Goal: Task Accomplishment & Management: Use online tool/utility

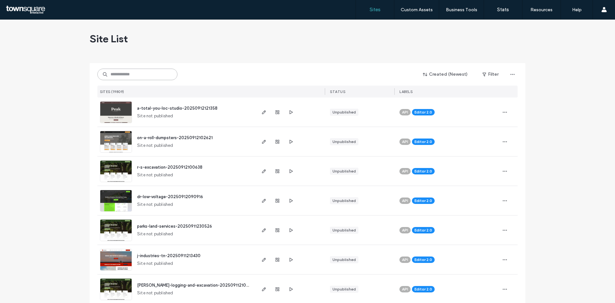
click at [117, 74] on input at bounding box center [137, 75] width 80 height 12
paste input "**********"
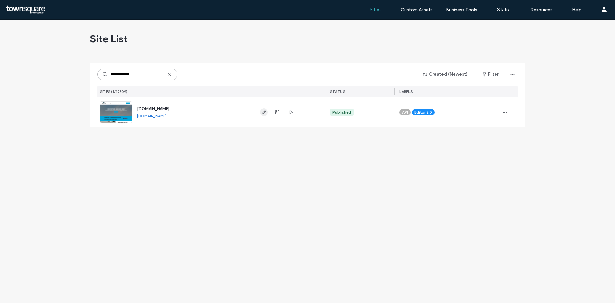
type input "**********"
click at [263, 111] on icon "button" at bounding box center [263, 112] width 5 height 5
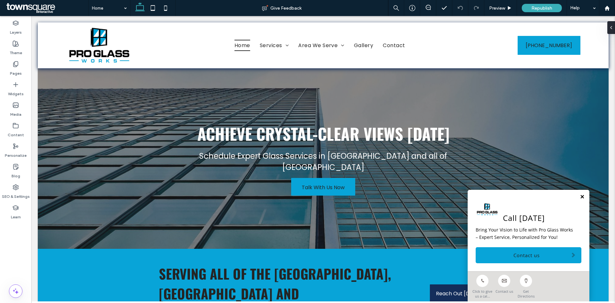
click at [580, 197] on link at bounding box center [582, 196] width 5 height 5
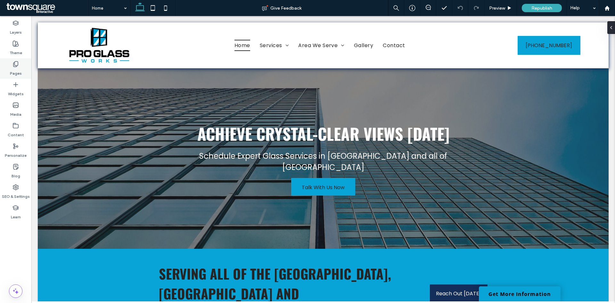
click at [13, 71] on label "Pages" at bounding box center [16, 71] width 12 height 9
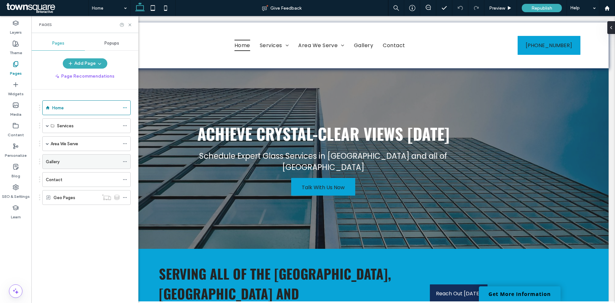
click at [50, 167] on div "Gallery" at bounding box center [83, 161] width 74 height 14
click at [129, 23] on icon at bounding box center [129, 24] width 5 height 5
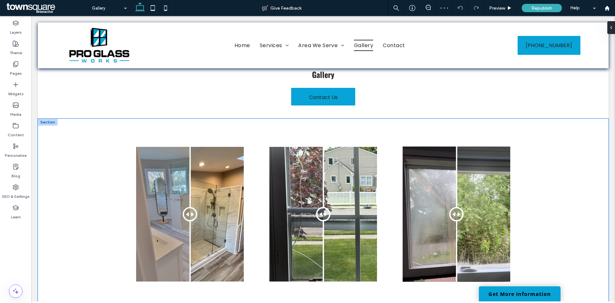
scroll to position [11, 0]
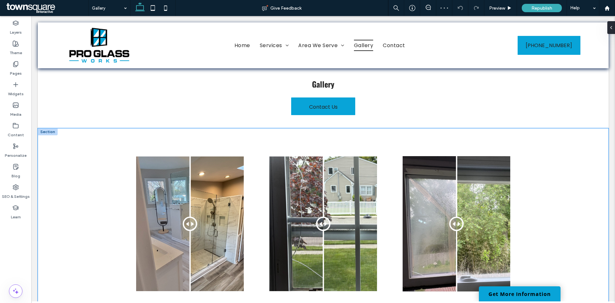
click at [545, 143] on div "Before After Before After Before After" at bounding box center [323, 223] width 571 height 191
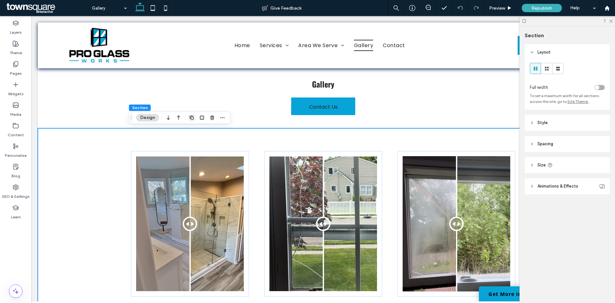
click at [192, 117] on icon "button" at bounding box center [191, 117] width 5 height 5
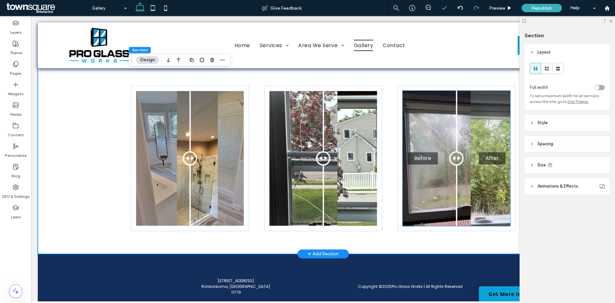
scroll to position [269, 0]
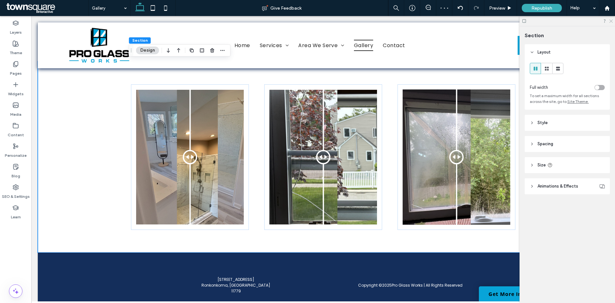
drag, startPoint x: 612, startPoint y: 20, endPoint x: 506, endPoint y: 33, distance: 106.9
click at [612, 20] on use at bounding box center [611, 22] width 4 height 4
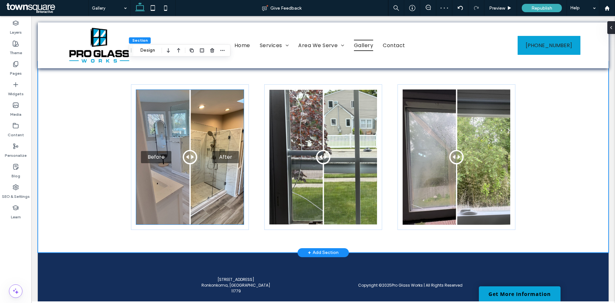
click at [153, 131] on div "Before After" at bounding box center [190, 157] width 108 height 134
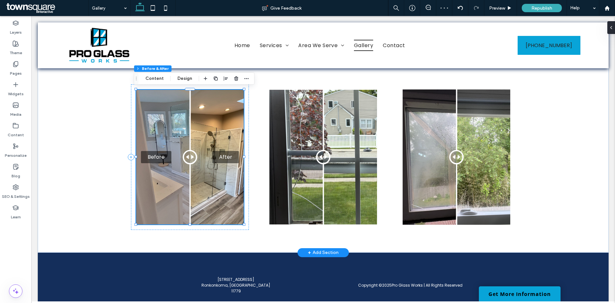
click at [153, 131] on div "Before After" at bounding box center [190, 157] width 108 height 134
click at [159, 76] on button "Content" at bounding box center [154, 79] width 27 height 8
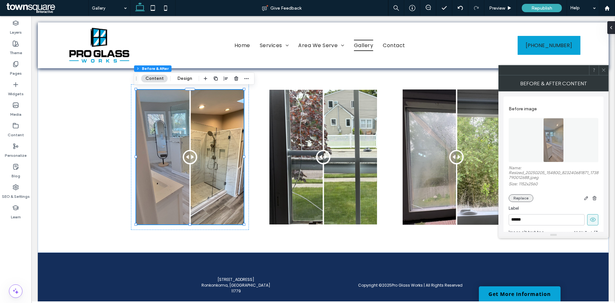
click at [524, 197] on button "Replace" at bounding box center [521, 198] width 25 height 8
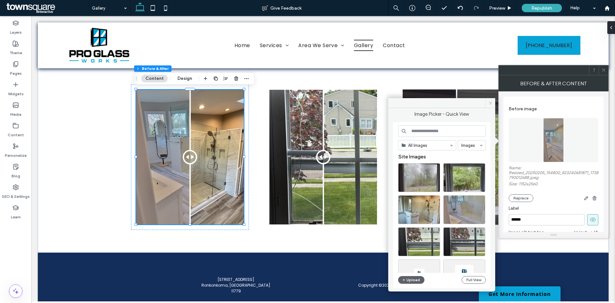
click at [493, 101] on span at bounding box center [490, 103] width 10 height 10
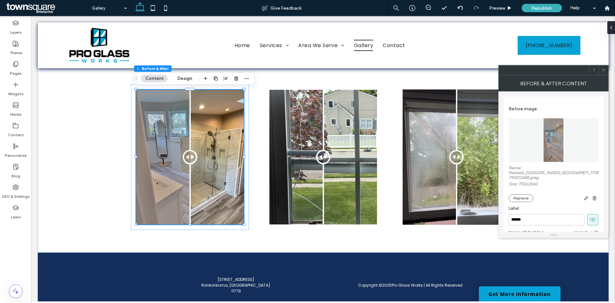
click at [600, 69] on div at bounding box center [604, 70] width 10 height 10
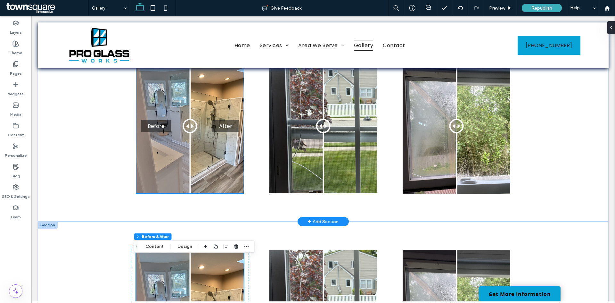
scroll to position [77, 0]
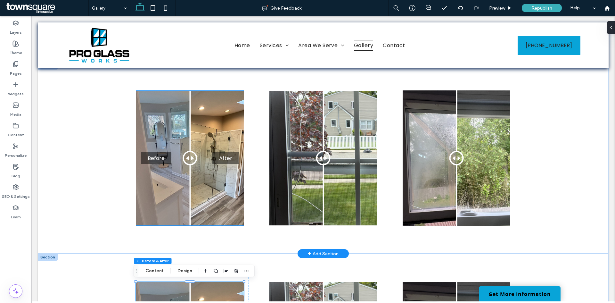
click at [146, 133] on div "Before After" at bounding box center [190, 158] width 108 height 134
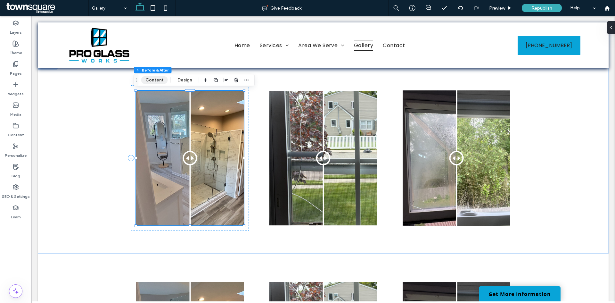
click at [152, 80] on button "Content" at bounding box center [154, 80] width 27 height 8
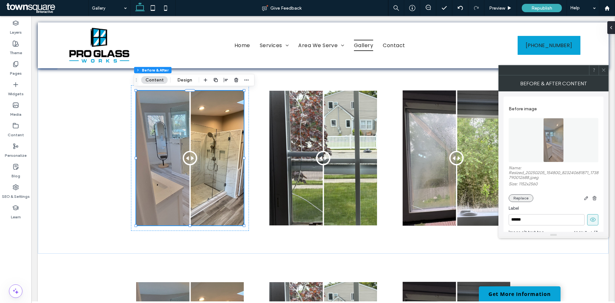
click at [524, 200] on button "Replace" at bounding box center [521, 198] width 25 height 8
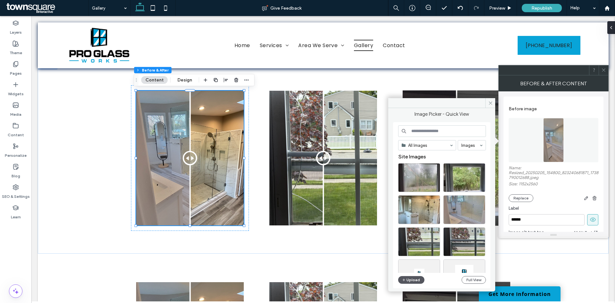
click at [402, 281] on button "Upload" at bounding box center [411, 280] width 26 height 8
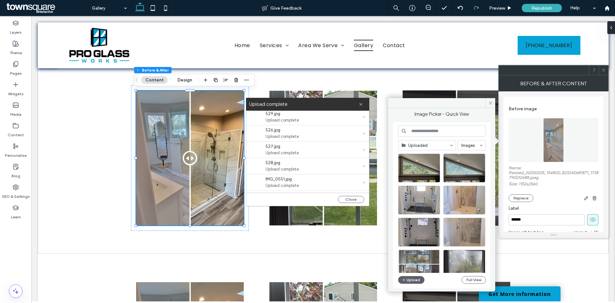
scroll to position [33, 0]
click at [345, 200] on button "Close" at bounding box center [351, 199] width 26 height 7
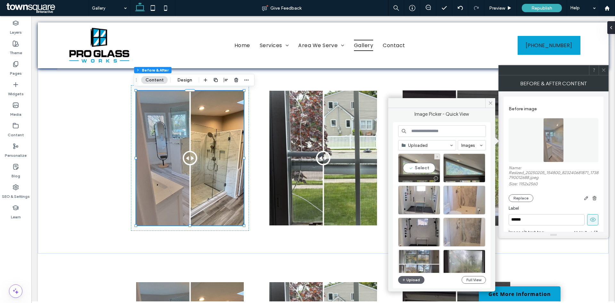
click at [411, 167] on div "Select" at bounding box center [419, 167] width 42 height 29
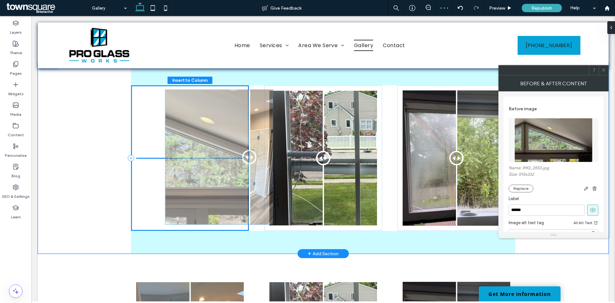
drag, startPoint x: 186, startPoint y: 162, endPoint x: 218, endPoint y: 161, distance: 31.4
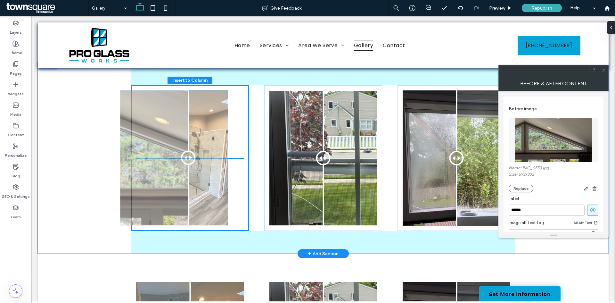
drag, startPoint x: 216, startPoint y: 161, endPoint x: 202, endPoint y: 160, distance: 13.8
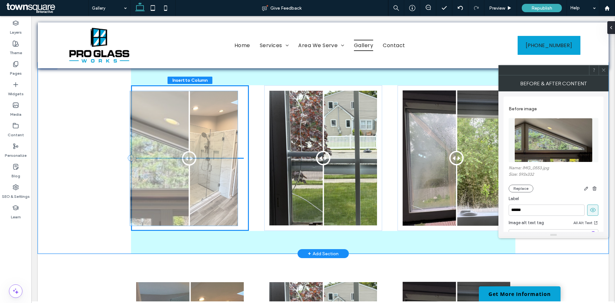
drag, startPoint x: 196, startPoint y: 158, endPoint x: 193, endPoint y: 158, distance: 3.2
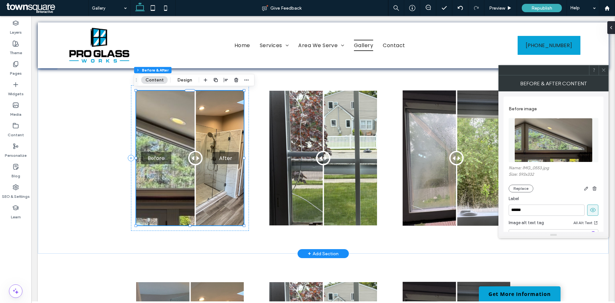
click at [216, 184] on div "Before After" at bounding box center [190, 158] width 108 height 134
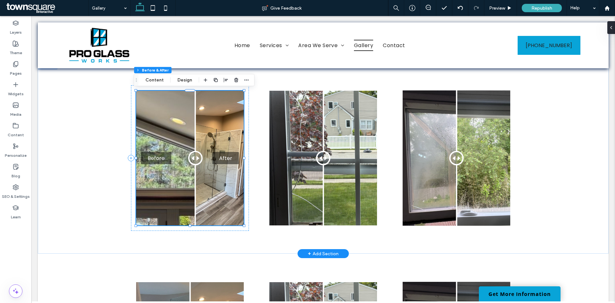
click at [220, 141] on div "Before After" at bounding box center [190, 158] width 108 height 134
click at [160, 82] on button "Content" at bounding box center [154, 80] width 27 height 8
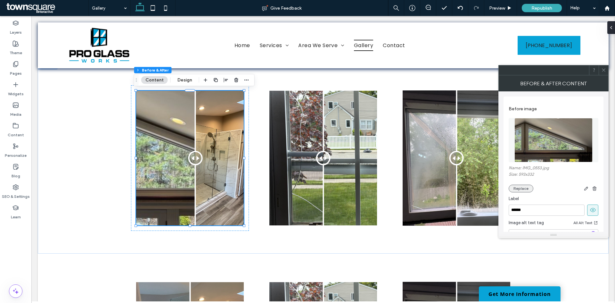
click at [526, 191] on button "Replace" at bounding box center [521, 188] width 25 height 8
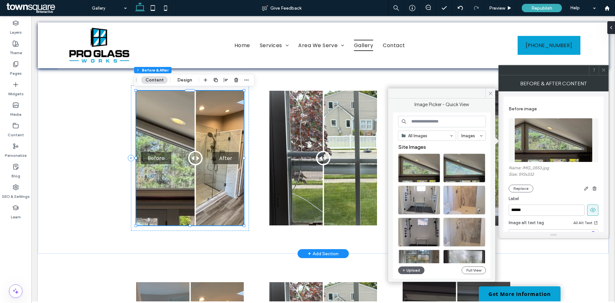
click at [215, 131] on div "Before After" at bounding box center [190, 158] width 108 height 134
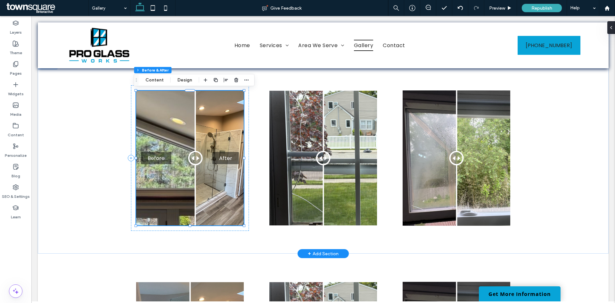
click at [215, 131] on div "Before After" at bounding box center [190, 158] width 108 height 134
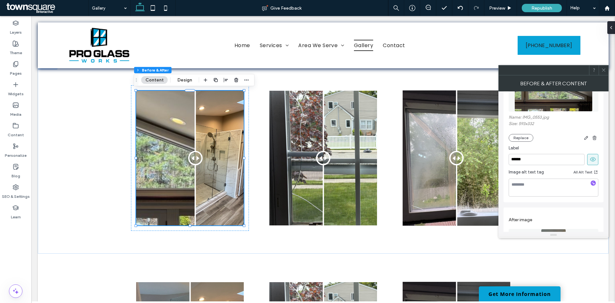
scroll to position [128, 0]
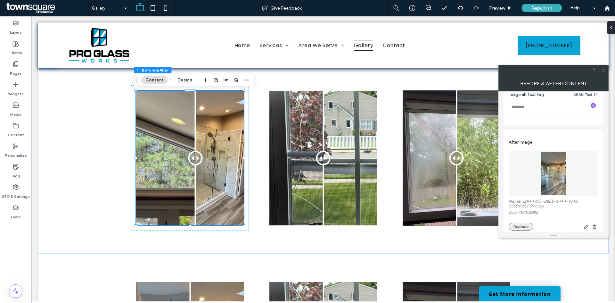
click at [528, 226] on button "Replace" at bounding box center [521, 227] width 25 height 8
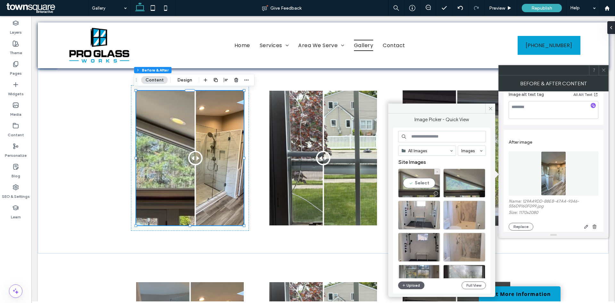
click at [420, 185] on div "Select" at bounding box center [419, 182] width 42 height 29
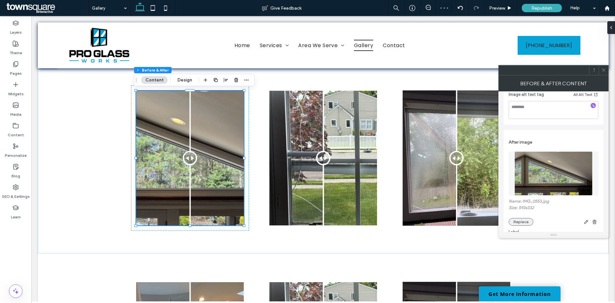
click at [524, 218] on button "Replace" at bounding box center [521, 222] width 25 height 8
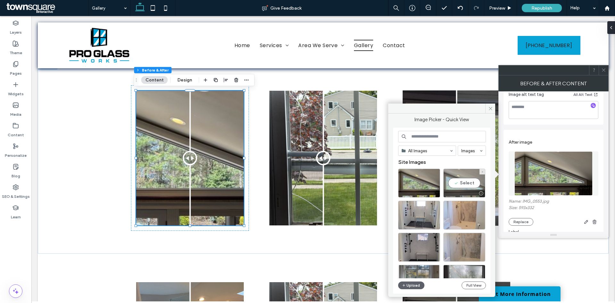
click at [476, 184] on div "Select" at bounding box center [464, 182] width 42 height 29
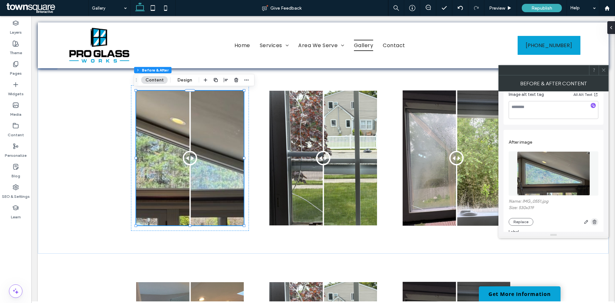
click at [592, 220] on icon "button" at bounding box center [594, 221] width 5 height 5
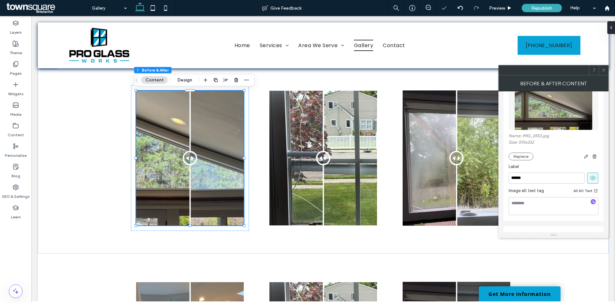
scroll to position [0, 0]
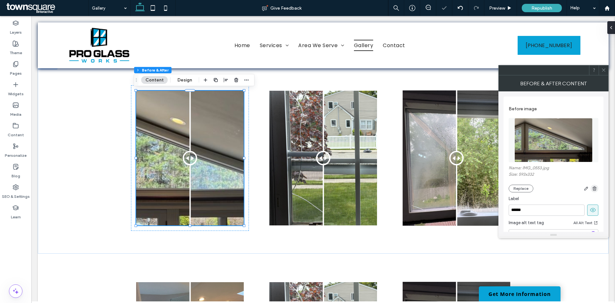
click at [594, 191] on span "button" at bounding box center [594, 188] width 8 height 8
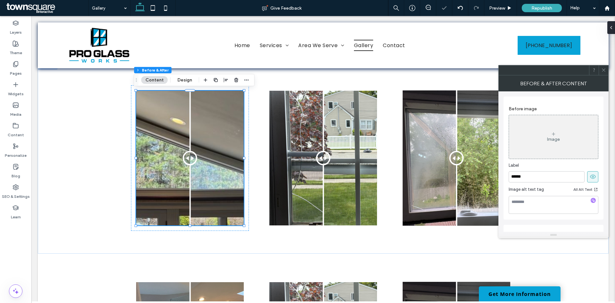
click at [547, 134] on div "Image" at bounding box center [553, 137] width 89 height 42
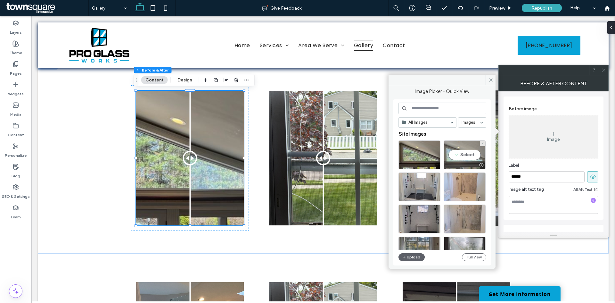
click at [471, 155] on div "Select" at bounding box center [465, 154] width 42 height 29
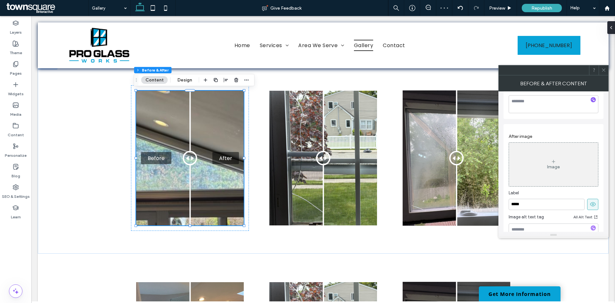
scroll to position [149, 0]
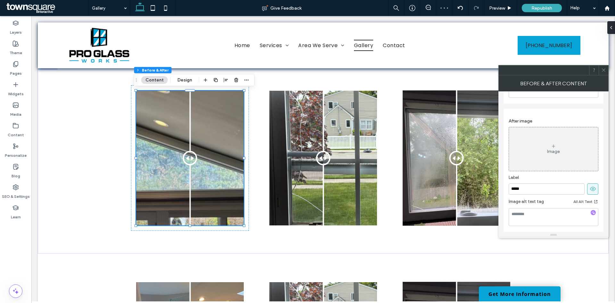
click at [540, 151] on div "Image" at bounding box center [553, 149] width 89 height 42
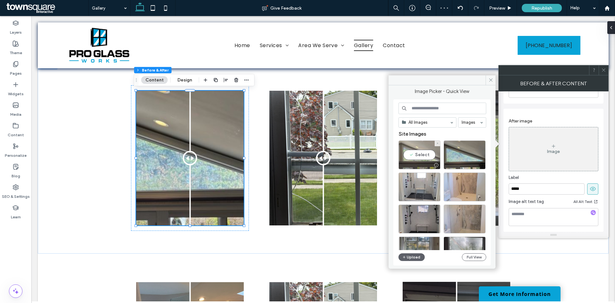
click at [414, 152] on div "Select" at bounding box center [419, 154] width 42 height 29
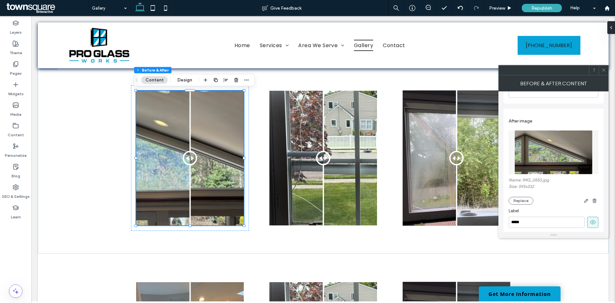
click at [600, 71] on div at bounding box center [604, 70] width 10 height 10
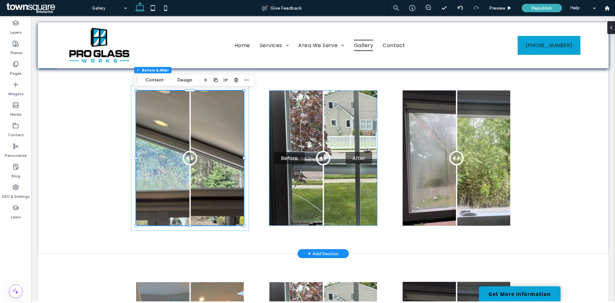
click at [304, 128] on div "Before After" at bounding box center [323, 158] width 108 height 134
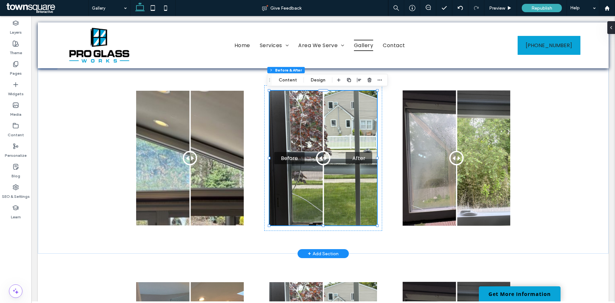
click at [301, 126] on div "Before After" at bounding box center [323, 158] width 108 height 134
click at [290, 82] on button "Content" at bounding box center [287, 80] width 27 height 8
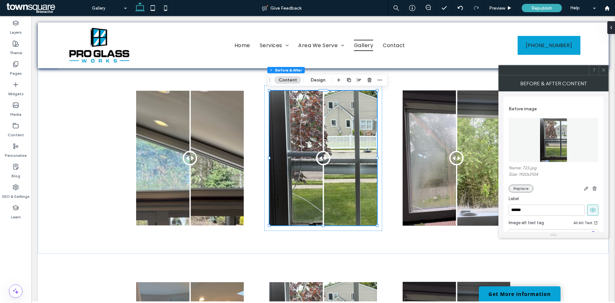
click at [522, 187] on button "Replace" at bounding box center [521, 188] width 25 height 8
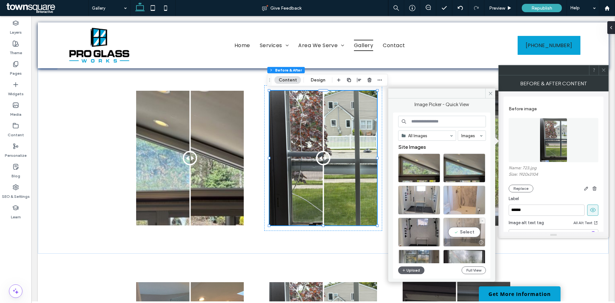
scroll to position [32, 0]
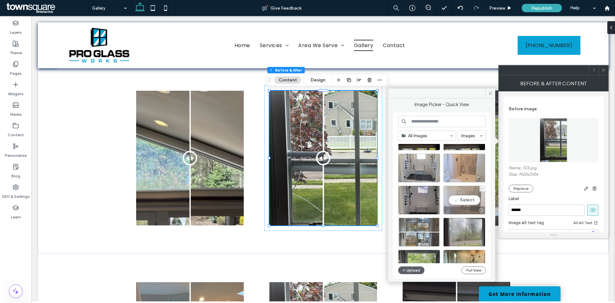
click at [467, 199] on div "Select" at bounding box center [464, 199] width 42 height 29
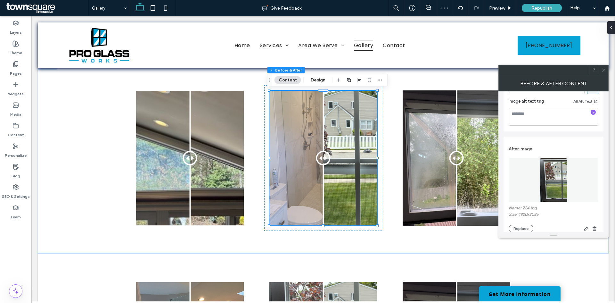
scroll to position [128, 0]
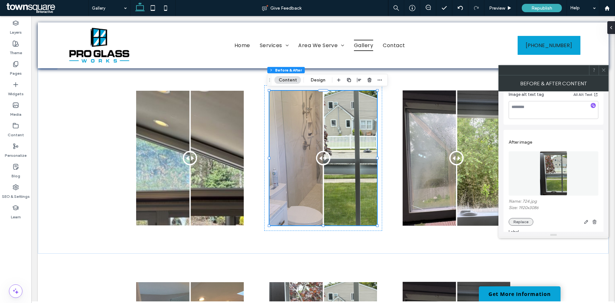
click at [525, 220] on button "Replace" at bounding box center [521, 222] width 25 height 8
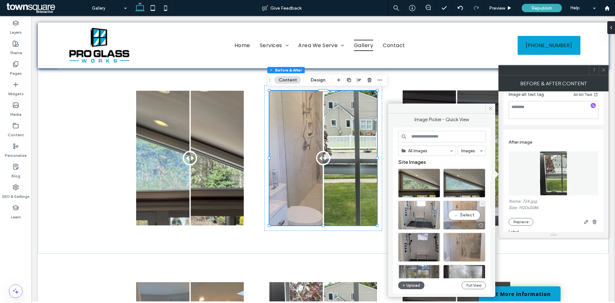
click at [466, 215] on div "Select" at bounding box center [464, 214] width 42 height 29
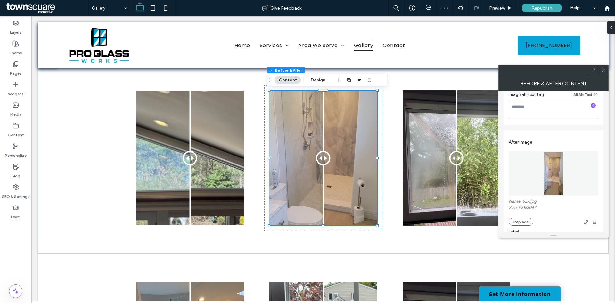
click at [602, 68] on icon at bounding box center [603, 70] width 5 height 5
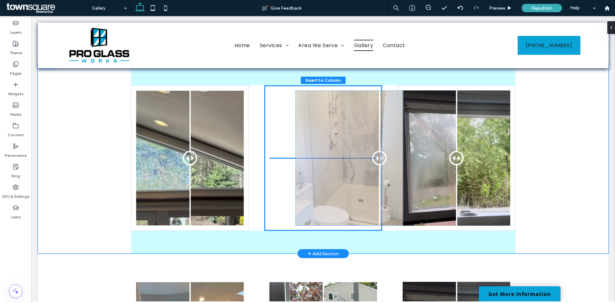
drag, startPoint x: 322, startPoint y: 159, endPoint x: 351, endPoint y: 159, distance: 28.5
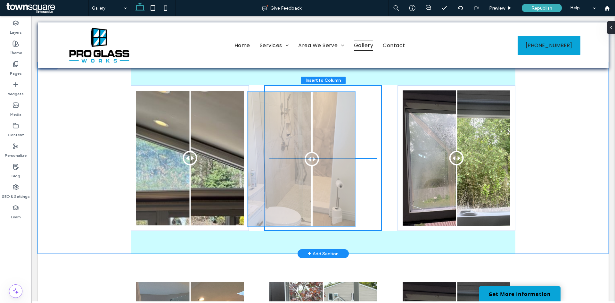
drag, startPoint x: 351, startPoint y: 159, endPoint x: 338, endPoint y: 160, distance: 13.2
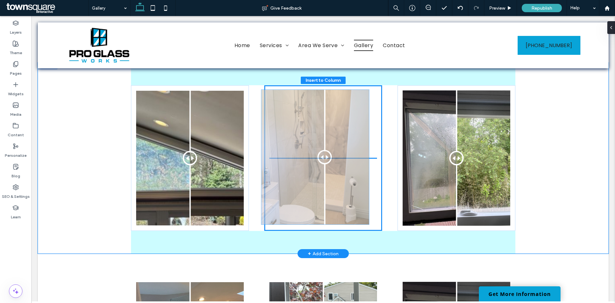
drag, startPoint x: 335, startPoint y: 159, endPoint x: 330, endPoint y: 158, distance: 5.2
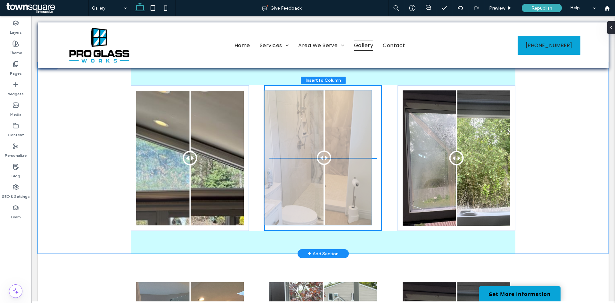
drag, startPoint x: 330, startPoint y: 158, endPoint x: 327, endPoint y: 158, distance: 3.2
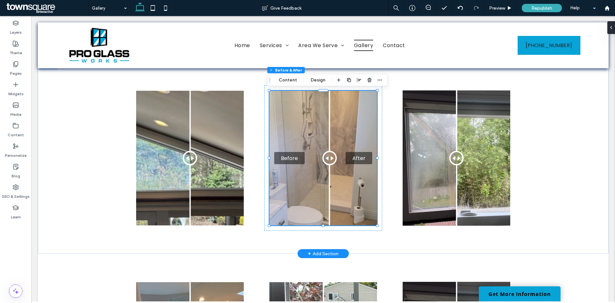
click at [306, 133] on div "Before After" at bounding box center [323, 158] width 108 height 134
click at [291, 79] on button "Content" at bounding box center [287, 80] width 27 height 8
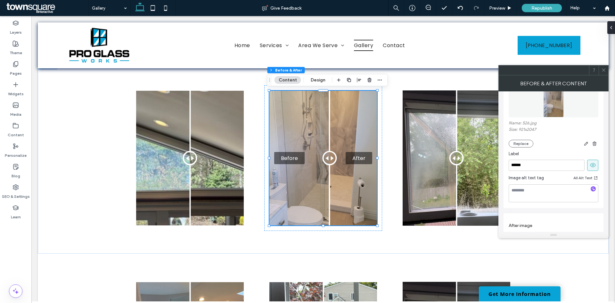
scroll to position [0, 0]
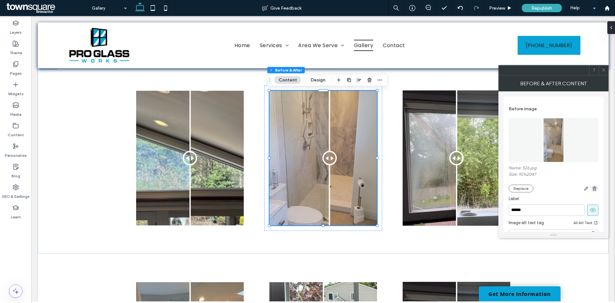
click at [594, 189] on use "button" at bounding box center [594, 188] width 4 height 4
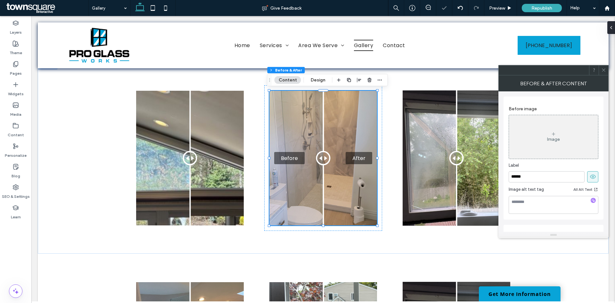
scroll to position [128, 0]
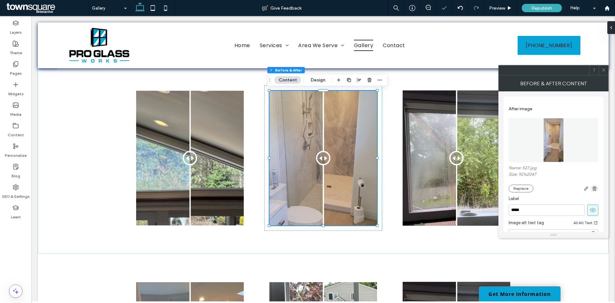
click at [595, 189] on use "button" at bounding box center [594, 188] width 4 height 4
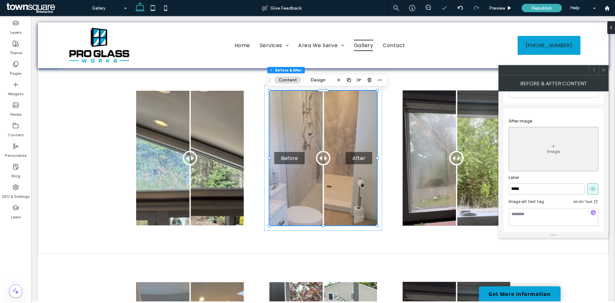
scroll to position [116, 0]
click at [544, 143] on div "Image" at bounding box center [553, 149] width 89 height 42
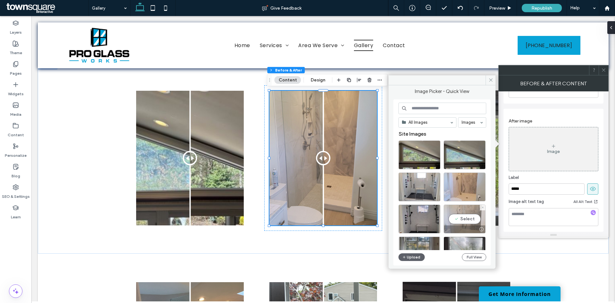
click at [466, 216] on div "Select" at bounding box center [465, 218] width 42 height 29
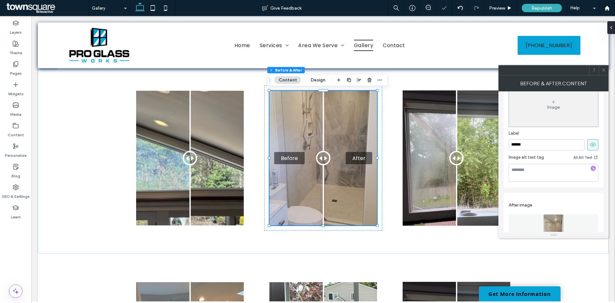
scroll to position [0, 0]
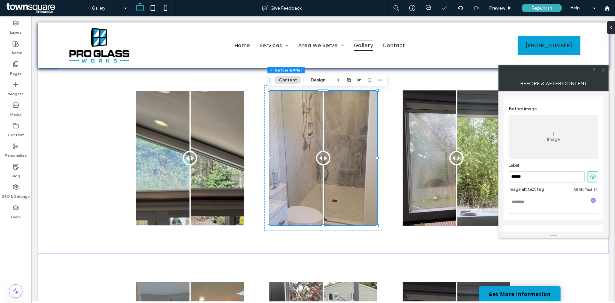
click at [549, 141] on div "Image" at bounding box center [553, 138] width 13 height 5
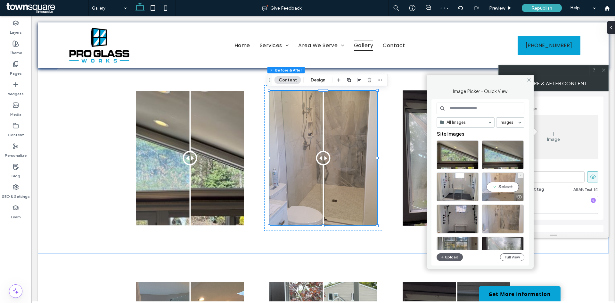
click at [497, 190] on div "Select" at bounding box center [503, 186] width 42 height 29
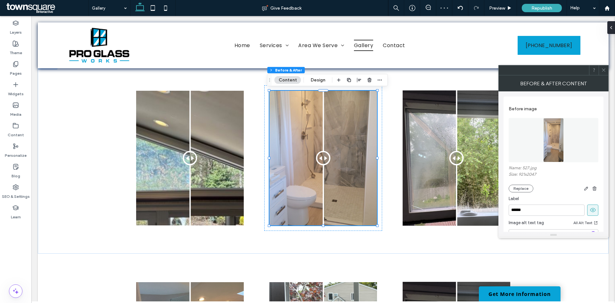
click at [601, 71] on icon at bounding box center [603, 70] width 5 height 5
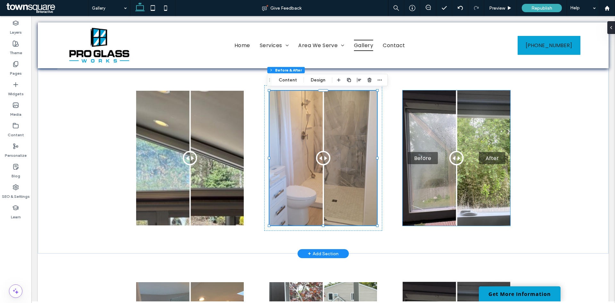
click at [450, 117] on div "Before After" at bounding box center [457, 157] width 108 height 135
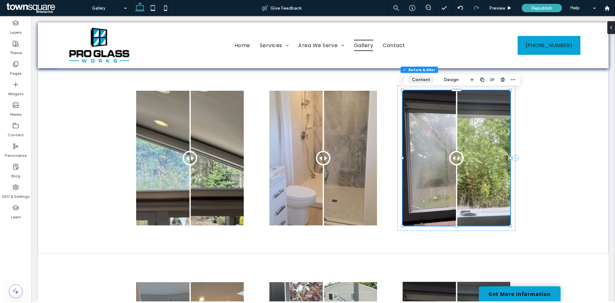
click at [421, 79] on button "Content" at bounding box center [421, 80] width 27 height 8
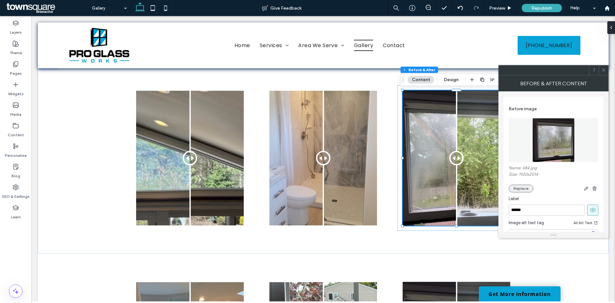
click at [517, 187] on button "Replace" at bounding box center [521, 188] width 25 height 8
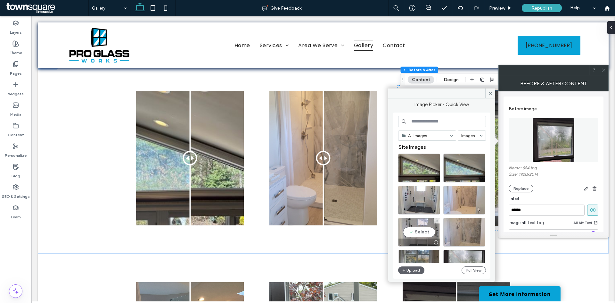
click at [422, 230] on div "Select" at bounding box center [419, 231] width 42 height 29
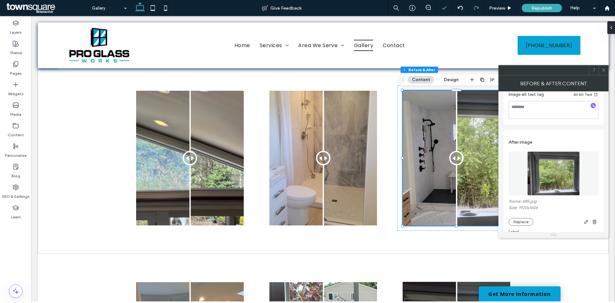
scroll to position [183, 0]
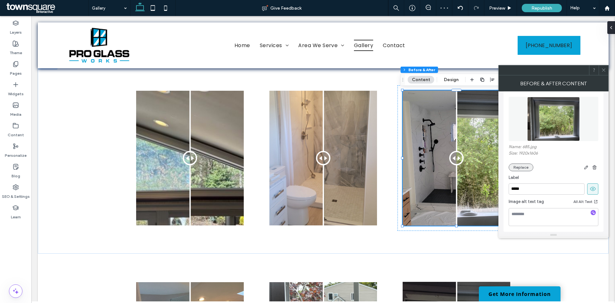
click at [524, 166] on button "Replace" at bounding box center [521, 167] width 25 height 8
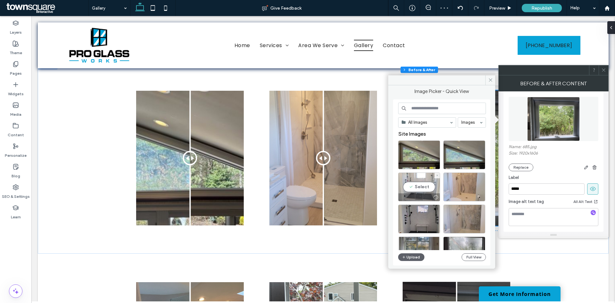
click at [420, 189] on div "Select" at bounding box center [419, 186] width 42 height 29
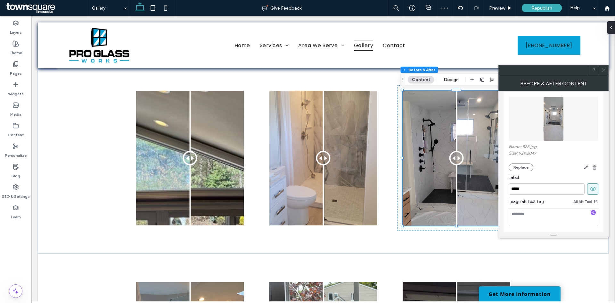
click at [601, 70] on icon at bounding box center [603, 70] width 5 height 5
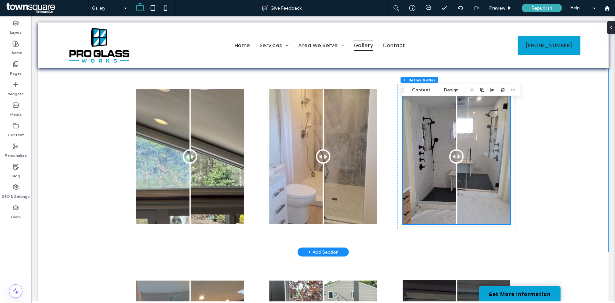
scroll to position [32, 0]
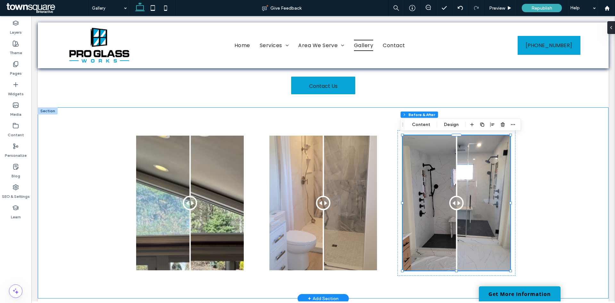
click at [541, 139] on div "Before After Before After Before After" at bounding box center [323, 202] width 571 height 191
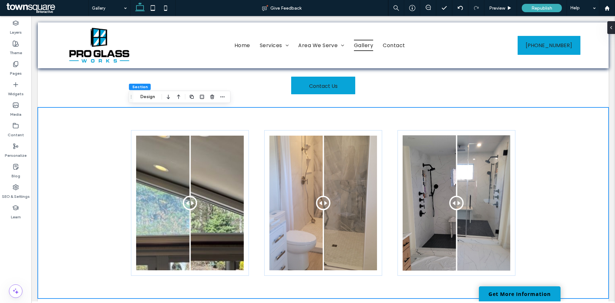
click at [192, 97] on icon "button" at bounding box center [191, 96] width 5 height 5
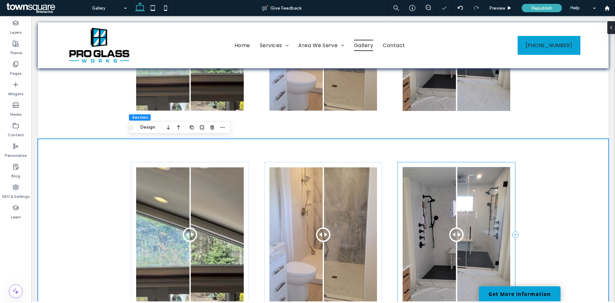
scroll to position [192, 0]
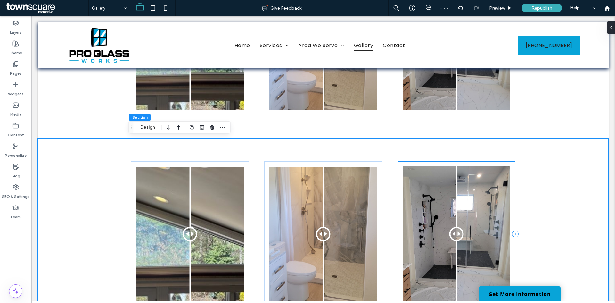
click at [402, 164] on div "Before After" at bounding box center [456, 233] width 118 height 145
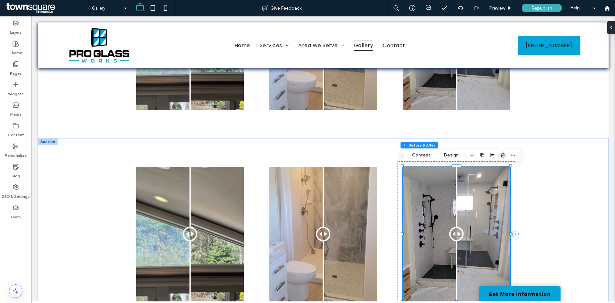
click at [500, 156] on icon "button" at bounding box center [502, 154] width 5 height 5
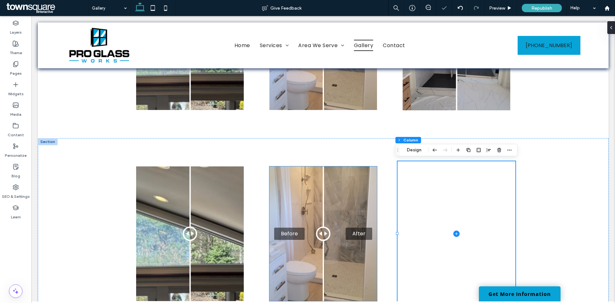
click at [343, 191] on div "Before After" at bounding box center [323, 233] width 108 height 134
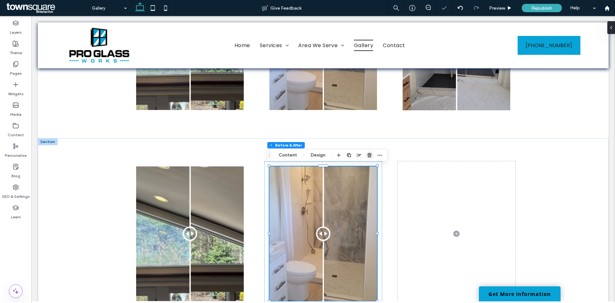
click at [367, 159] on span "button" at bounding box center [370, 155] width 8 height 8
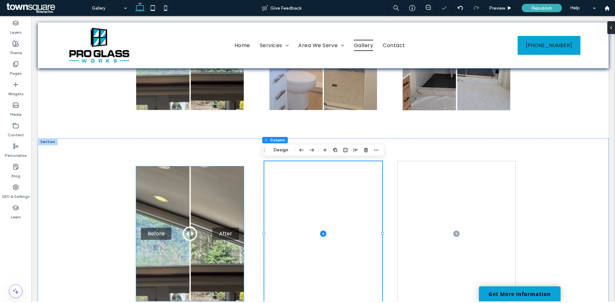
click at [183, 205] on div "Before After" at bounding box center [190, 233] width 108 height 134
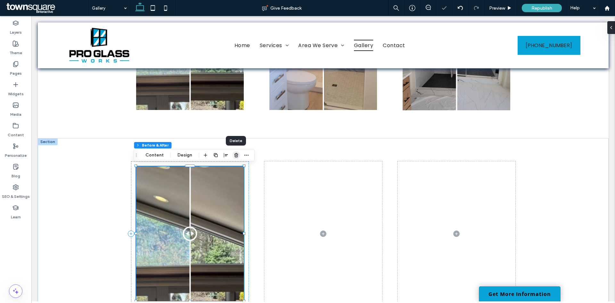
click at [234, 157] on icon "button" at bounding box center [236, 154] width 5 height 5
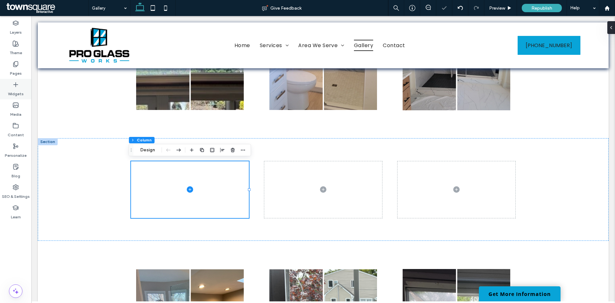
click at [14, 84] on icon at bounding box center [15, 84] width 6 height 6
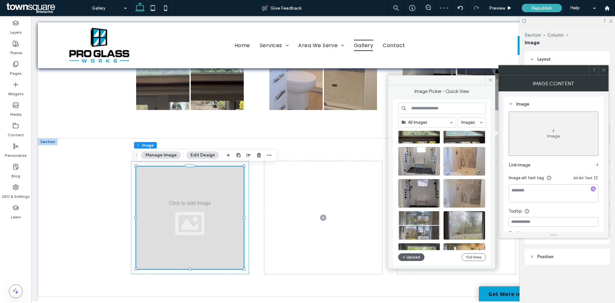
scroll to position [64, 0]
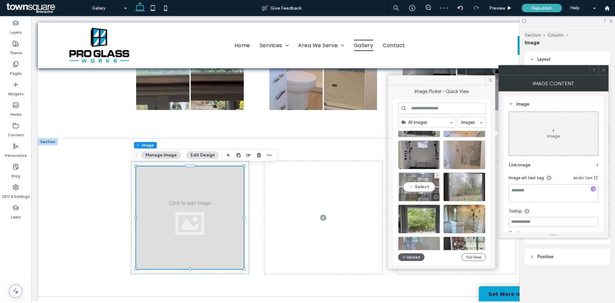
click at [419, 184] on div "Select" at bounding box center [419, 186] width 42 height 29
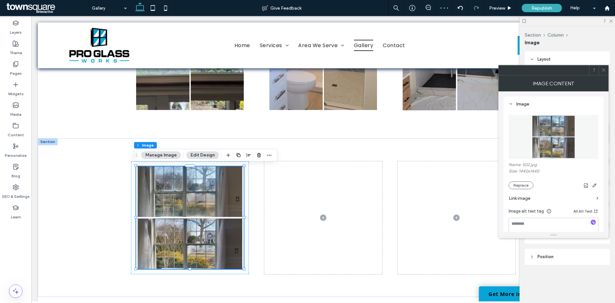
click at [604, 72] on icon at bounding box center [603, 70] width 5 height 5
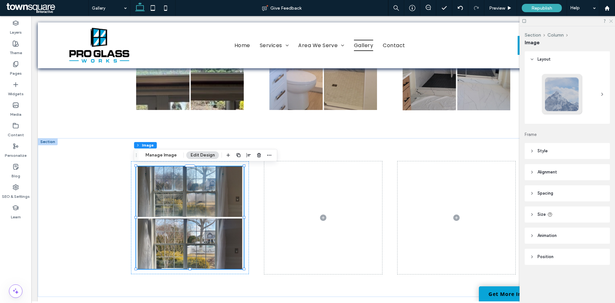
click at [611, 21] on use at bounding box center [611, 22] width 4 height 4
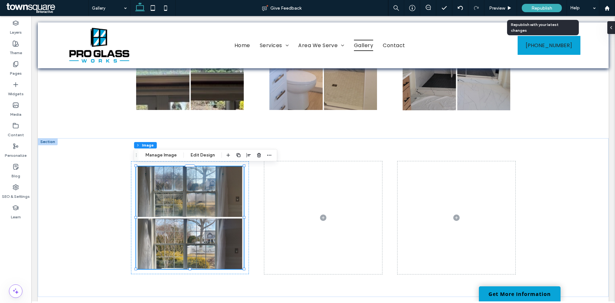
click at [548, 8] on span "Republish" at bounding box center [541, 7] width 21 height 5
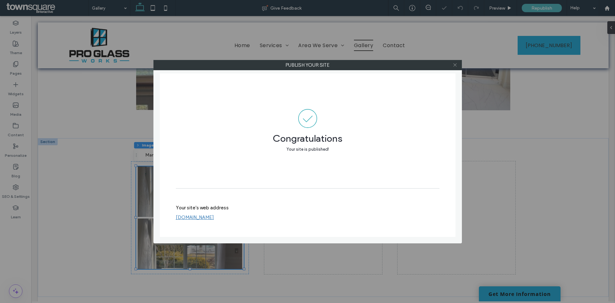
click at [454, 63] on icon at bounding box center [454, 64] width 5 height 5
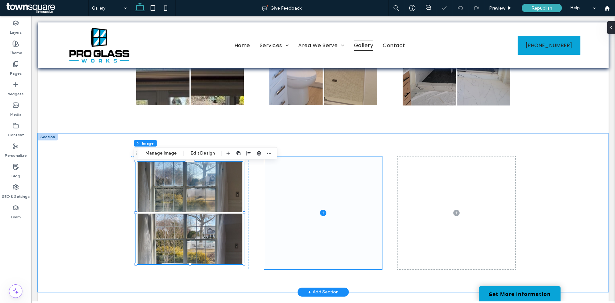
scroll to position [288, 0]
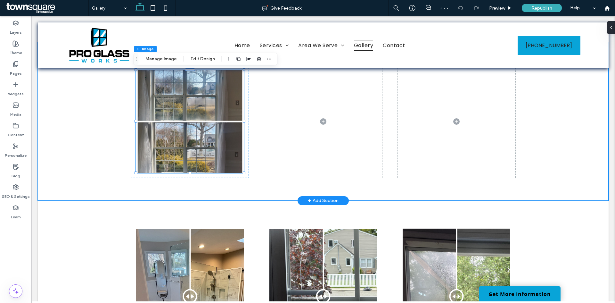
click at [90, 133] on div at bounding box center [323, 121] width 571 height 159
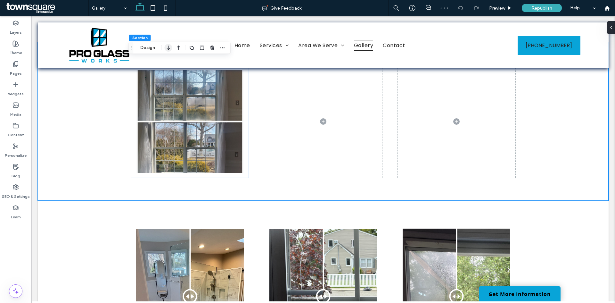
click at [171, 47] on icon "button" at bounding box center [169, 48] width 8 height 12
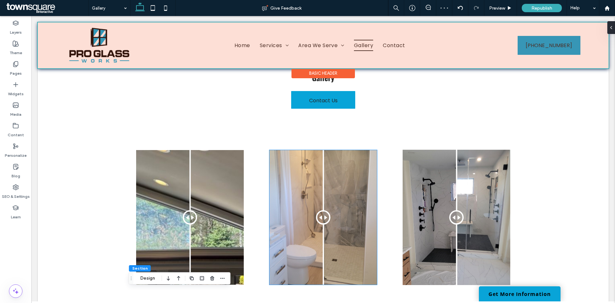
scroll to position [0, 0]
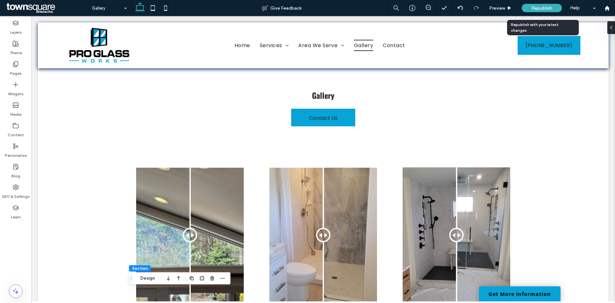
click at [534, 10] on span "Republish" at bounding box center [541, 7] width 21 height 5
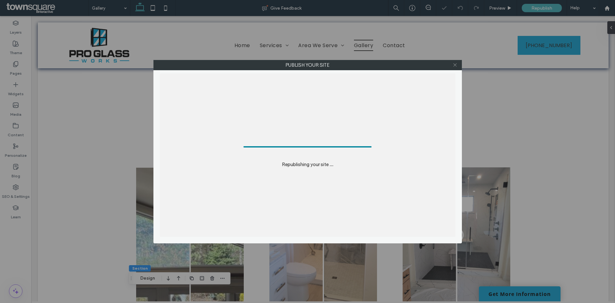
click at [454, 65] on icon at bounding box center [454, 64] width 5 height 5
